Goal: Navigation & Orientation: Find specific page/section

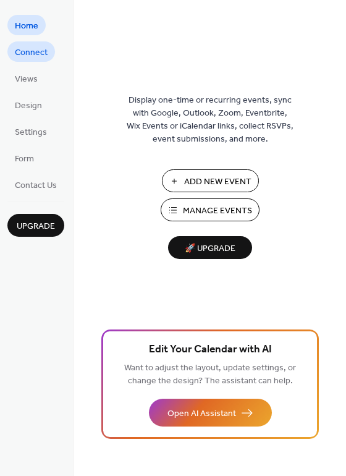
click at [40, 57] on span "Connect" at bounding box center [31, 52] width 33 height 13
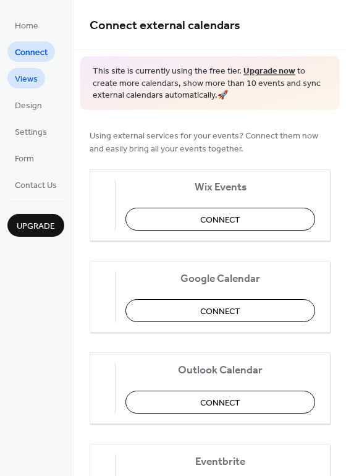
click at [32, 78] on span "Views" at bounding box center [26, 79] width 23 height 13
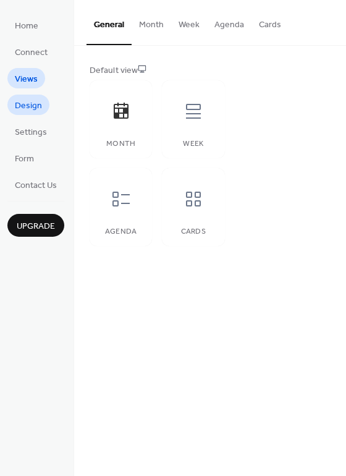
click at [33, 112] on span "Design" at bounding box center [28, 106] width 27 height 13
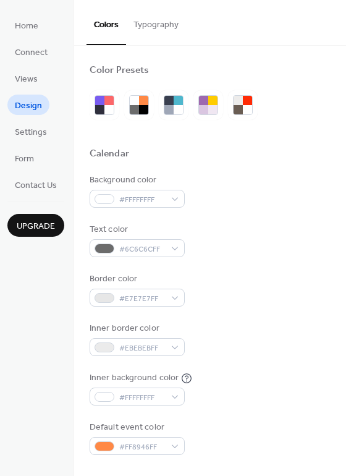
click at [33, 145] on ul "Home Connect Views Design Settings Form Contact Us" at bounding box center [35, 105] width 57 height 180
click at [32, 161] on span "Form" at bounding box center [24, 159] width 19 height 13
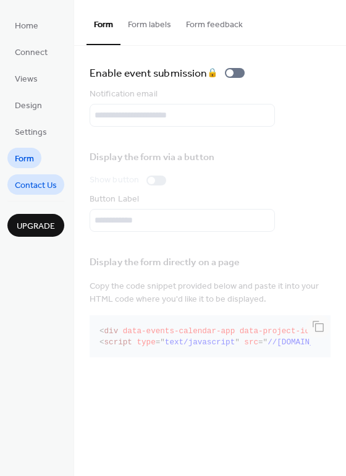
click at [33, 185] on span "Contact Us" at bounding box center [36, 185] width 42 height 13
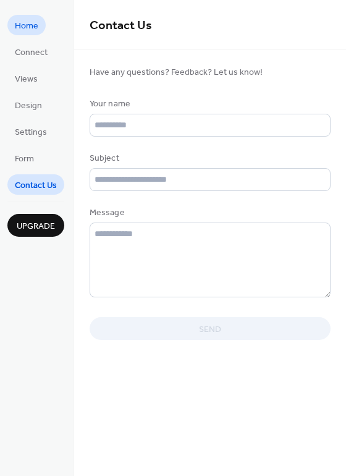
click at [38, 33] on span "Home" at bounding box center [27, 26] width 24 height 13
